Goal: Download file/media

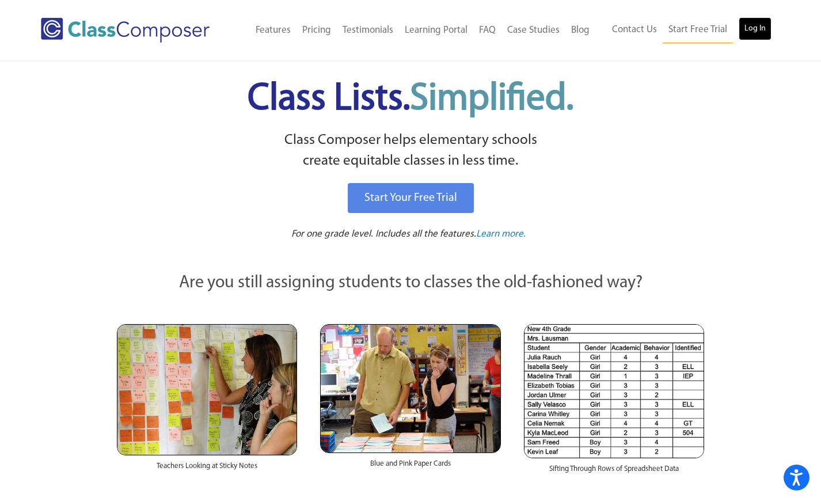
click at [756, 28] on link "Log In" at bounding box center [755, 28] width 33 height 23
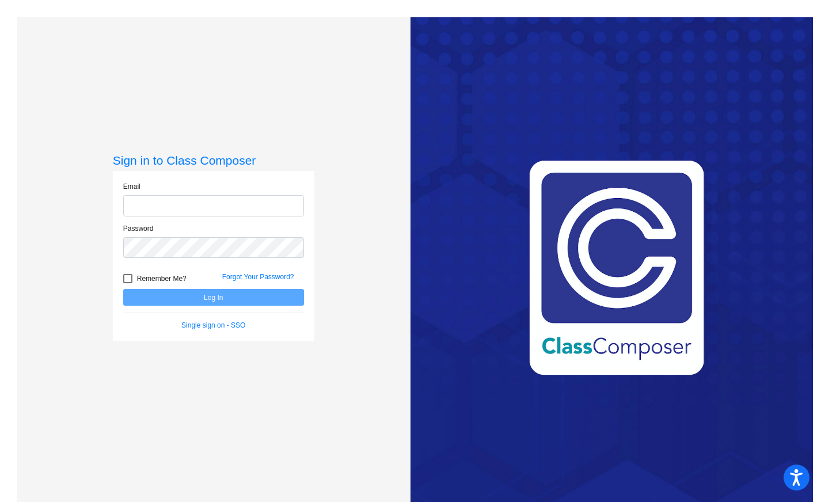
click at [190, 218] on div "Email" at bounding box center [214, 202] width 198 height 42
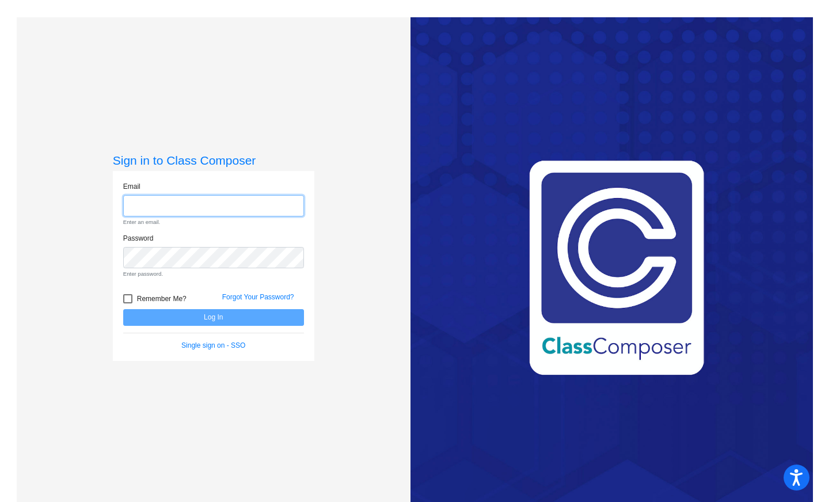
click at [185, 210] on input "email" at bounding box center [213, 205] width 181 height 21
click at [186, 203] on input "email" at bounding box center [213, 205] width 181 height 21
type input "sally.armstrong@austinisd.org"
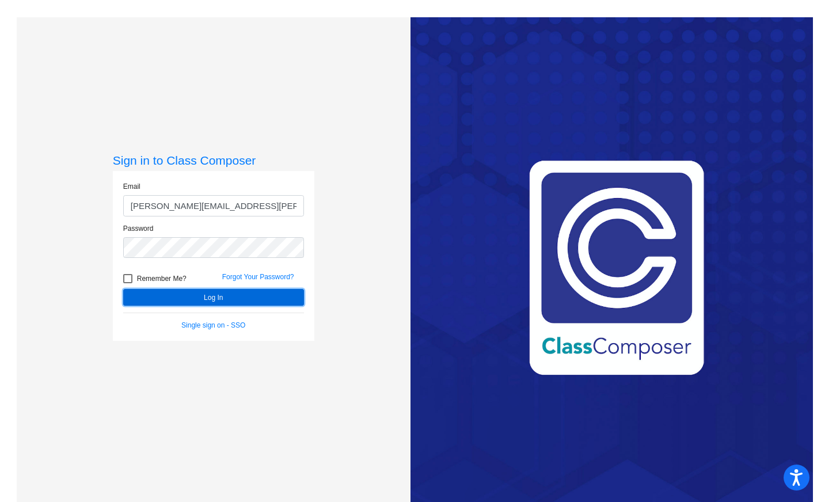
click at [222, 298] on button "Log In" at bounding box center [213, 297] width 181 height 17
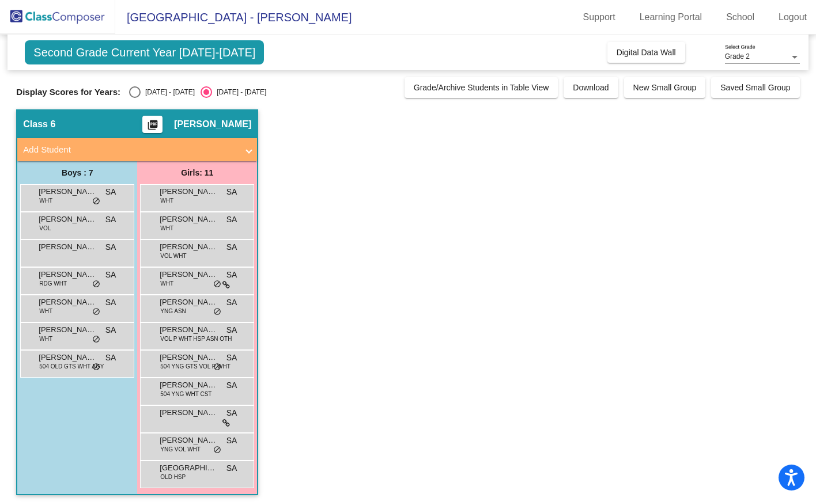
click at [309, 283] on app-classroom "Class 6 picture_as_pdf Sally Armstrong Add Student First Name Last Name Student…" at bounding box center [407, 307] width 783 height 397
click at [131, 90] on div "Select an option" at bounding box center [135, 92] width 12 height 12
click at [134, 98] on input "2024 - 2025" at bounding box center [134, 98] width 1 height 1
radio input "true"
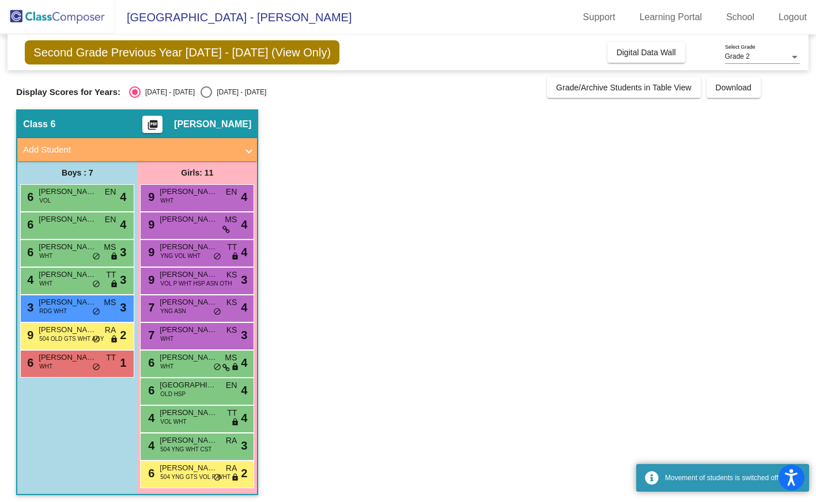
scroll to position [5, 0]
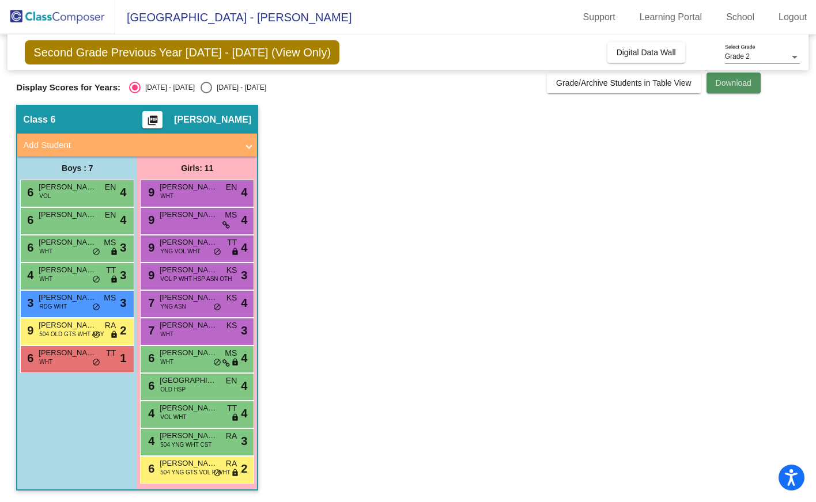
click at [732, 85] on span "Download" at bounding box center [733, 82] width 36 height 9
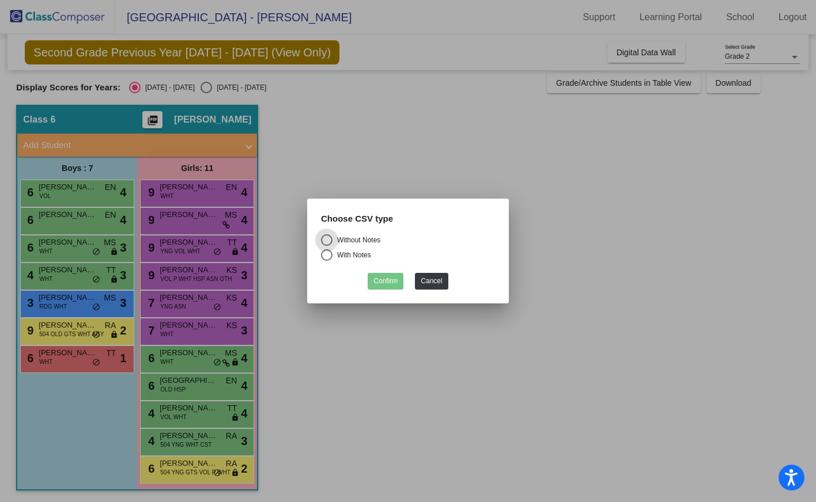
click at [320, 257] on div "Without Notes With Notes" at bounding box center [407, 250] width 191 height 33
click at [329, 251] on div "Select an option" at bounding box center [327, 255] width 12 height 12
click at [327, 261] on input "With Notes" at bounding box center [326, 261] width 1 height 1
radio input "true"
click at [381, 283] on button "Confirm" at bounding box center [385, 281] width 36 height 17
